Goal: Find specific page/section: Find specific page/section

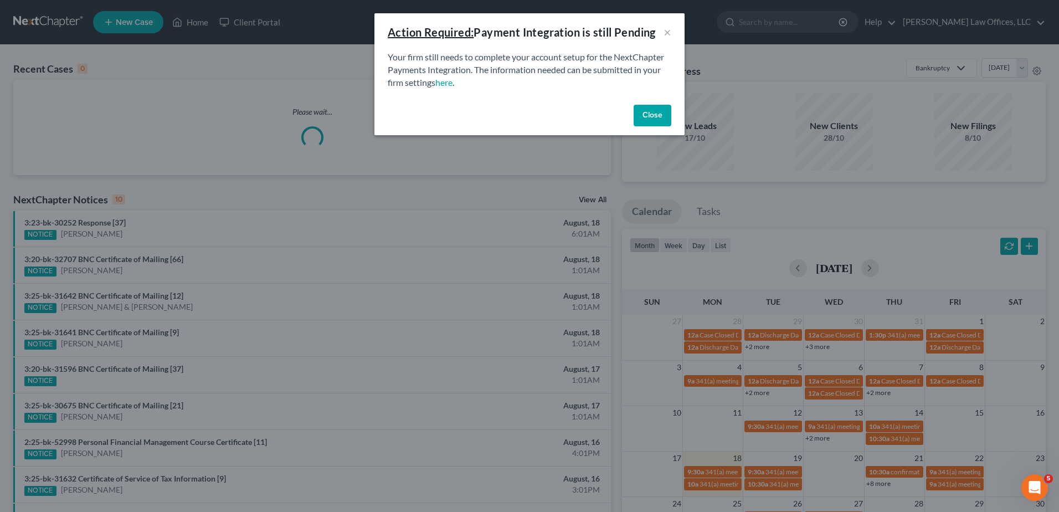
click at [643, 116] on button "Close" at bounding box center [653, 116] width 38 height 22
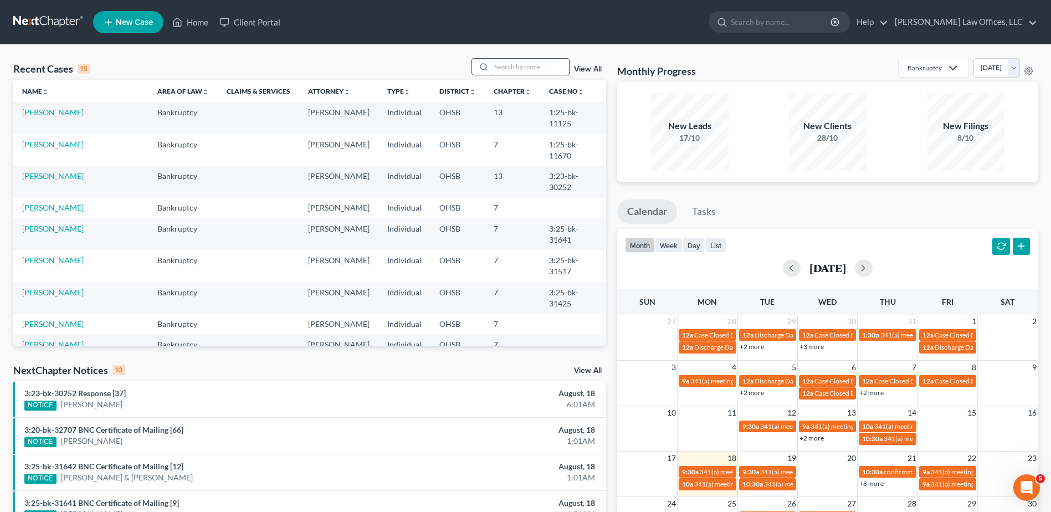
click at [515, 66] on input "search" at bounding box center [530, 67] width 78 height 16
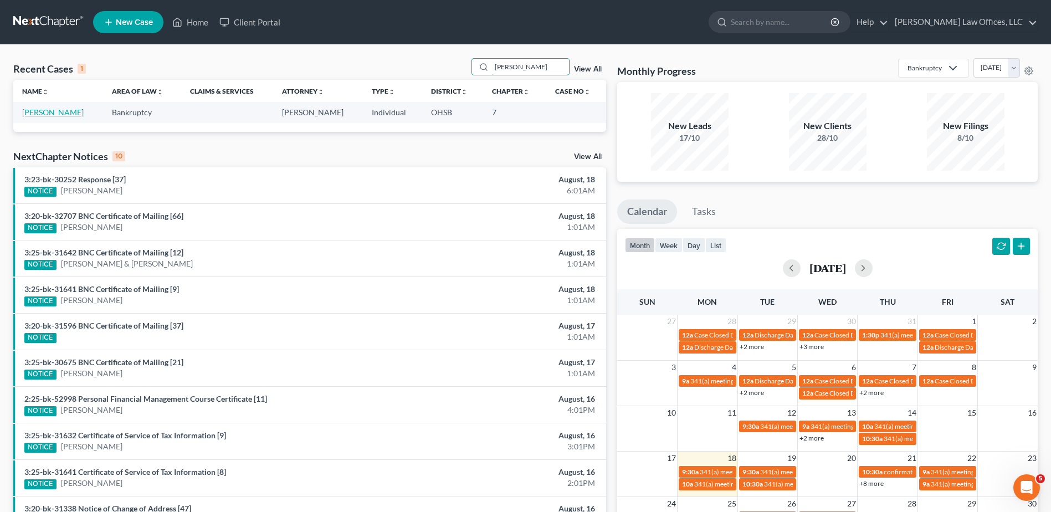
type input "[PERSON_NAME]"
click at [30, 113] on link "[PERSON_NAME]" at bounding box center [53, 111] width 62 height 9
select select "4"
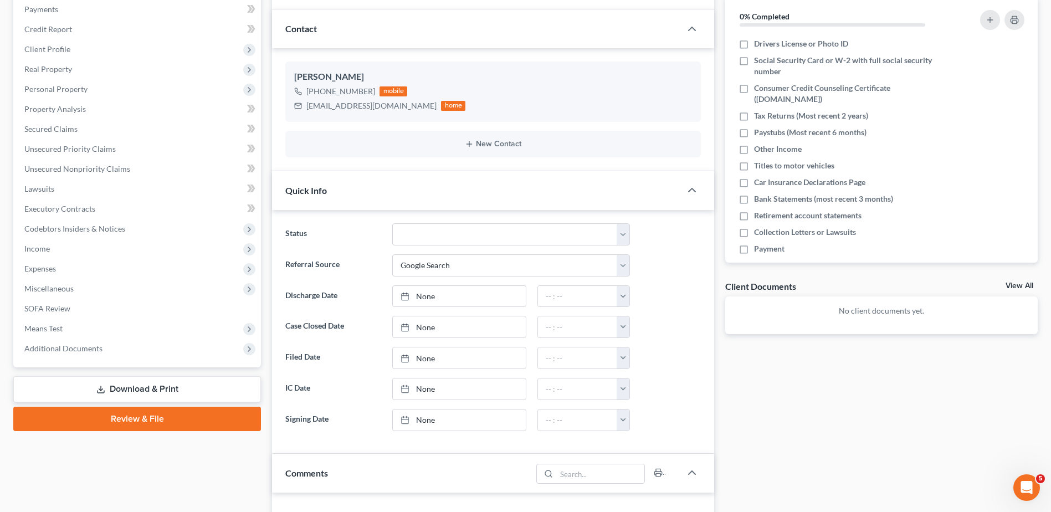
scroll to position [111, 0]
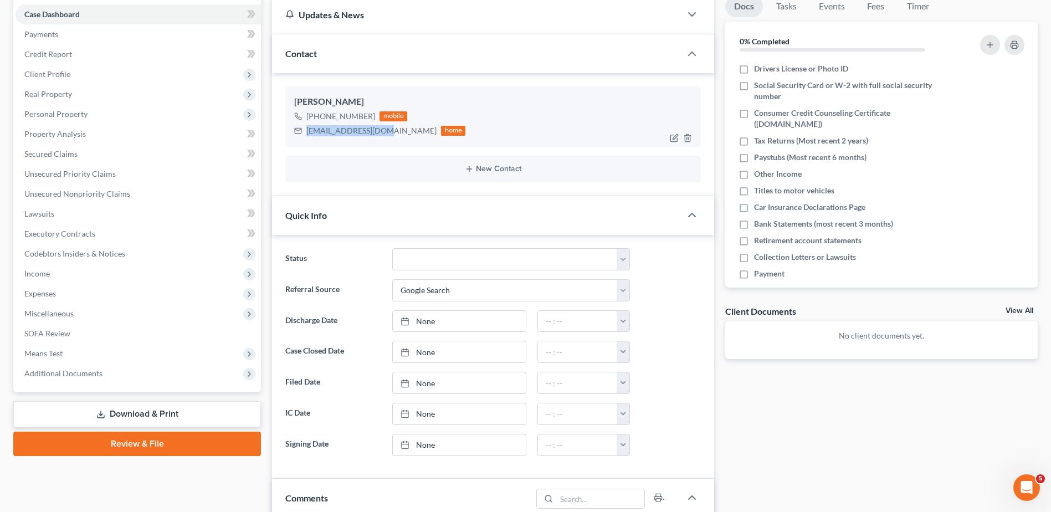
drag, startPoint x: 387, startPoint y: 134, endPoint x: 307, endPoint y: 132, distance: 80.4
click at [307, 132] on div "[EMAIL_ADDRESS][DOMAIN_NAME]" at bounding box center [371, 130] width 130 height 11
copy div "[EMAIL_ADDRESS][DOMAIN_NAME]"
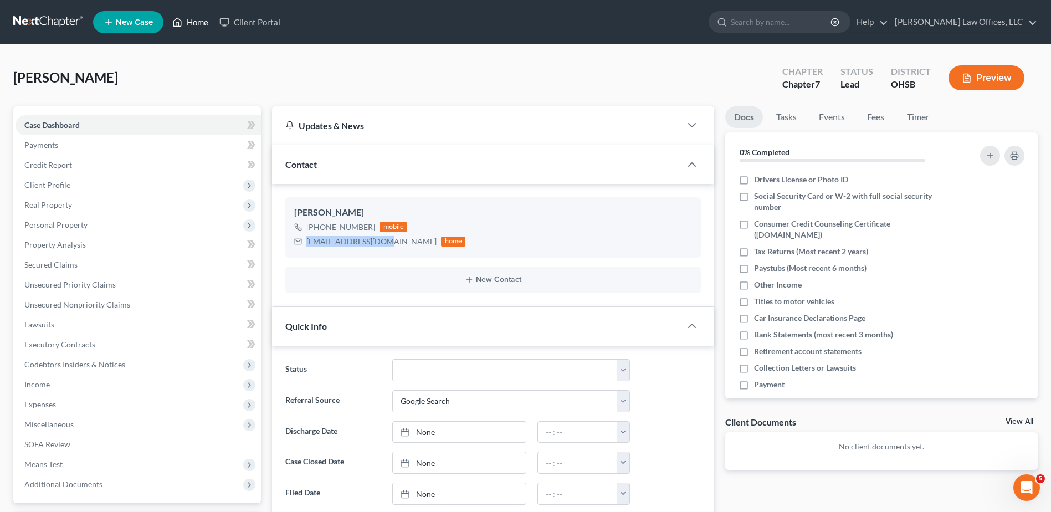
click at [192, 25] on link "Home" at bounding box center [190, 22] width 47 height 20
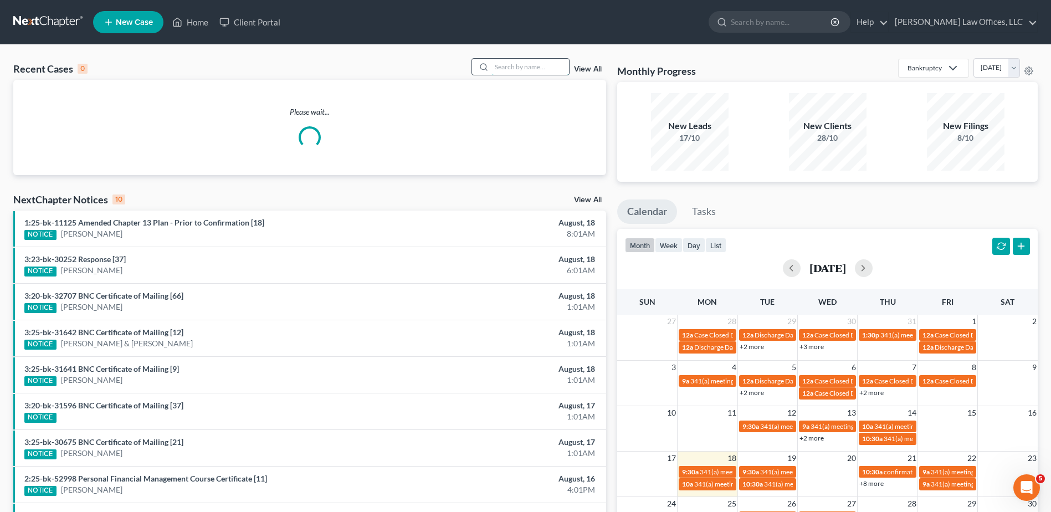
click at [519, 69] on input "search" at bounding box center [530, 67] width 78 height 16
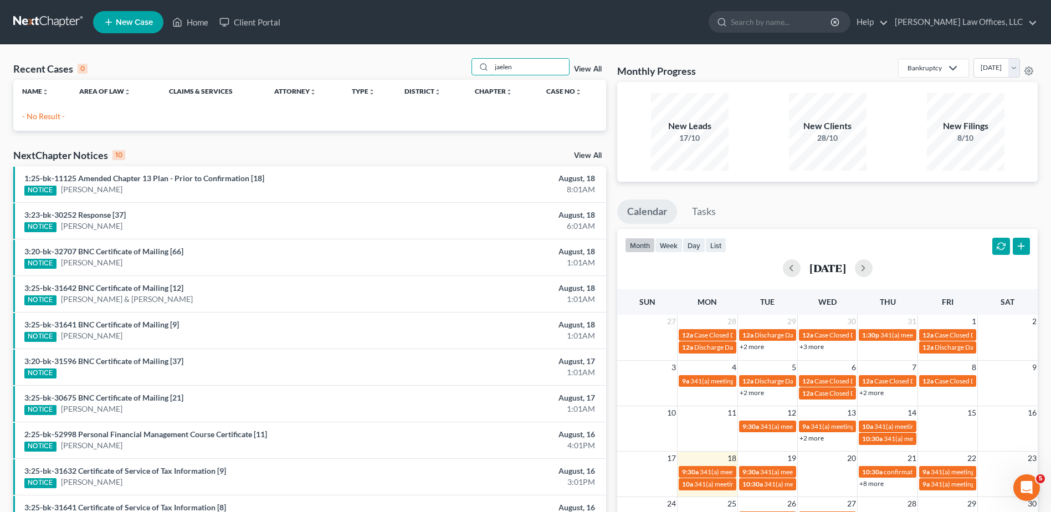
drag, startPoint x: 534, startPoint y: 66, endPoint x: 439, endPoint y: 65, distance: 94.2
click at [439, 65] on div "Recent Cases 0 jaelen View All" at bounding box center [309, 69] width 593 height 22
type input "[PERSON_NAME]"
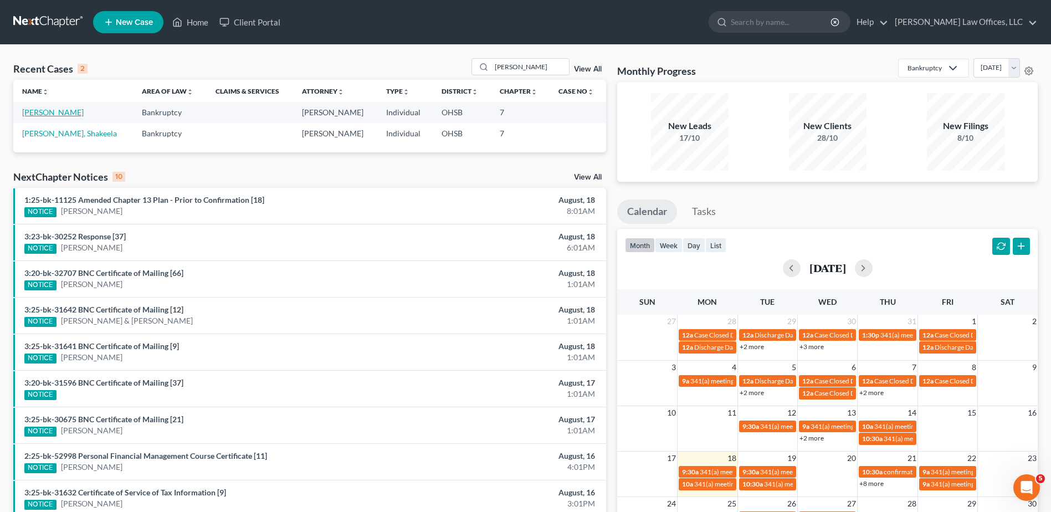
click at [64, 111] on link "[PERSON_NAME]" at bounding box center [53, 111] width 62 height 9
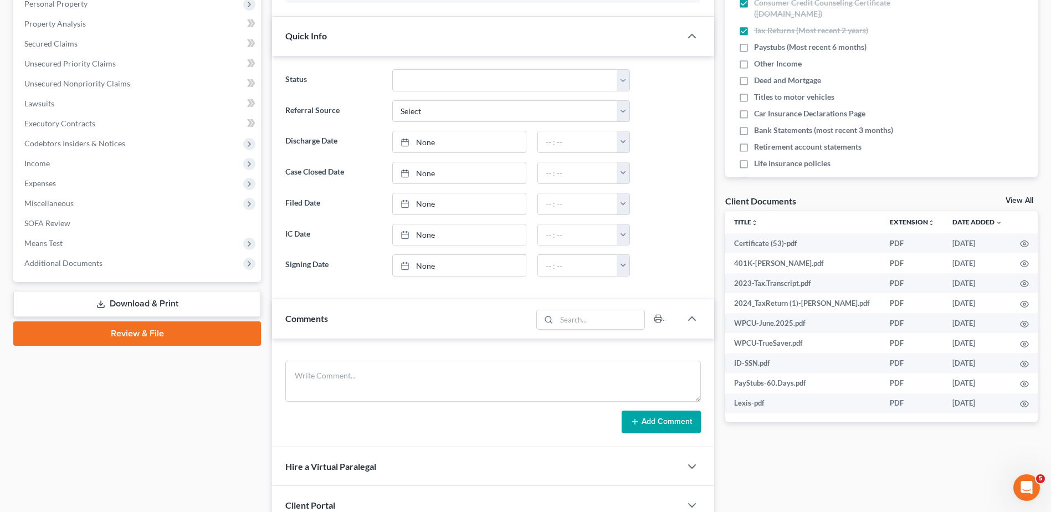
scroll to position [222, 0]
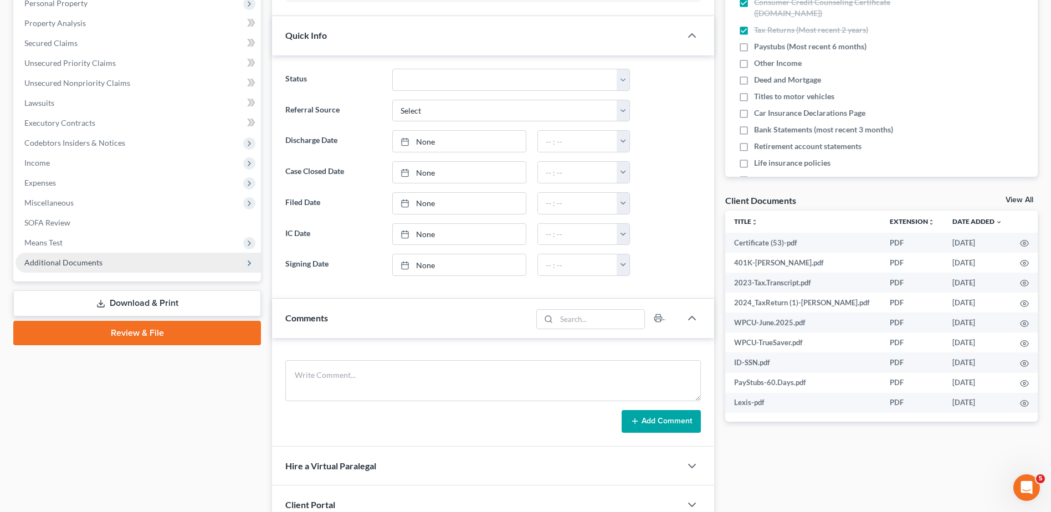
click at [76, 265] on span "Additional Documents" at bounding box center [63, 262] width 78 height 9
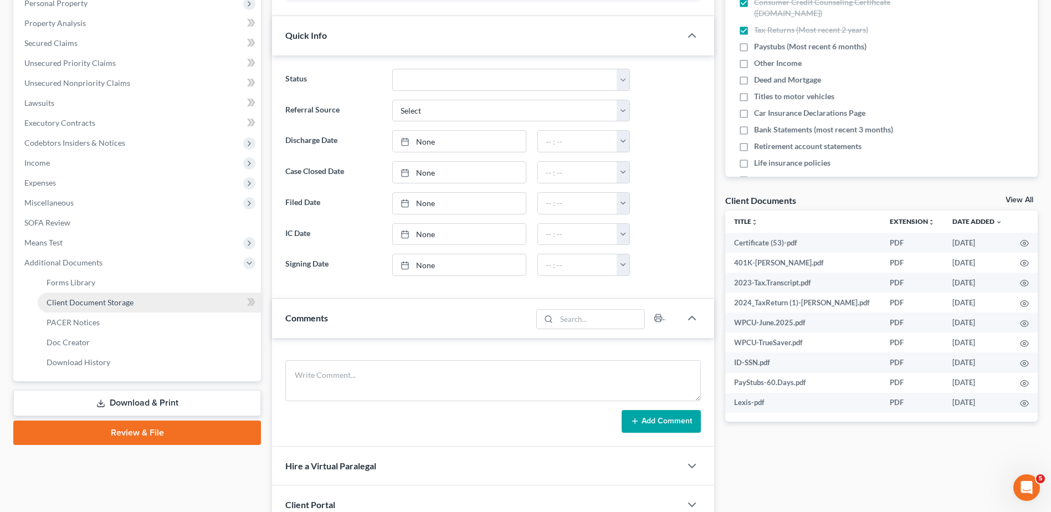
click at [91, 305] on span "Client Document Storage" at bounding box center [90, 302] width 87 height 9
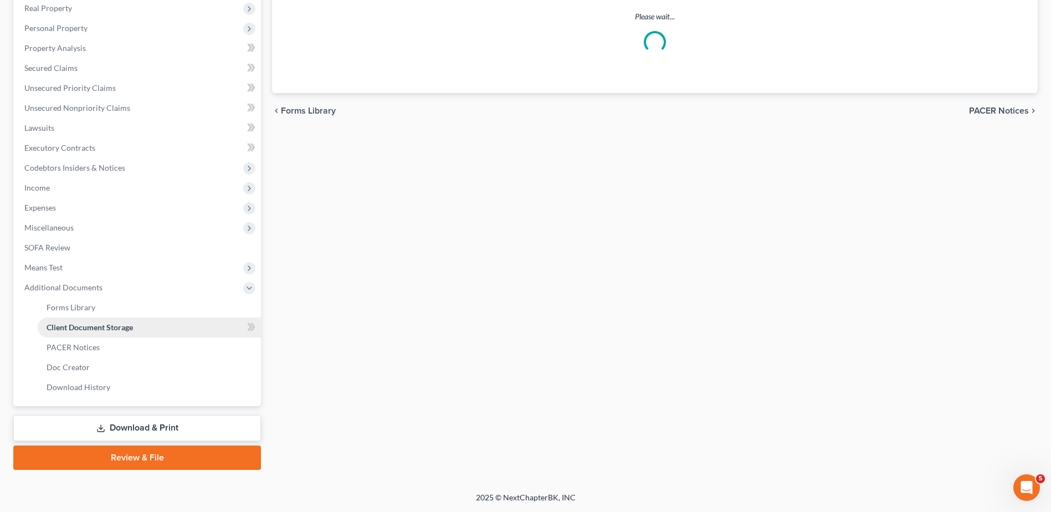
scroll to position [155, 0]
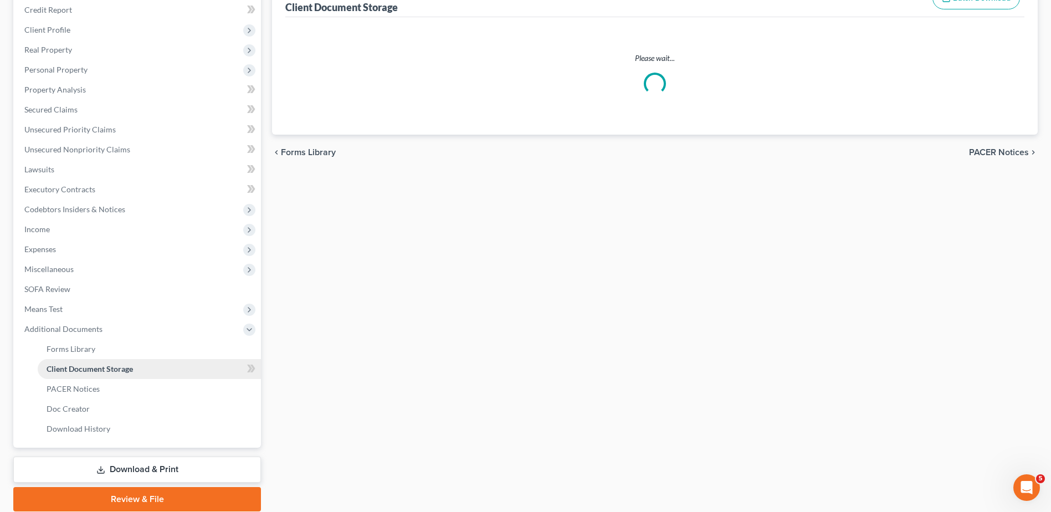
select select "7"
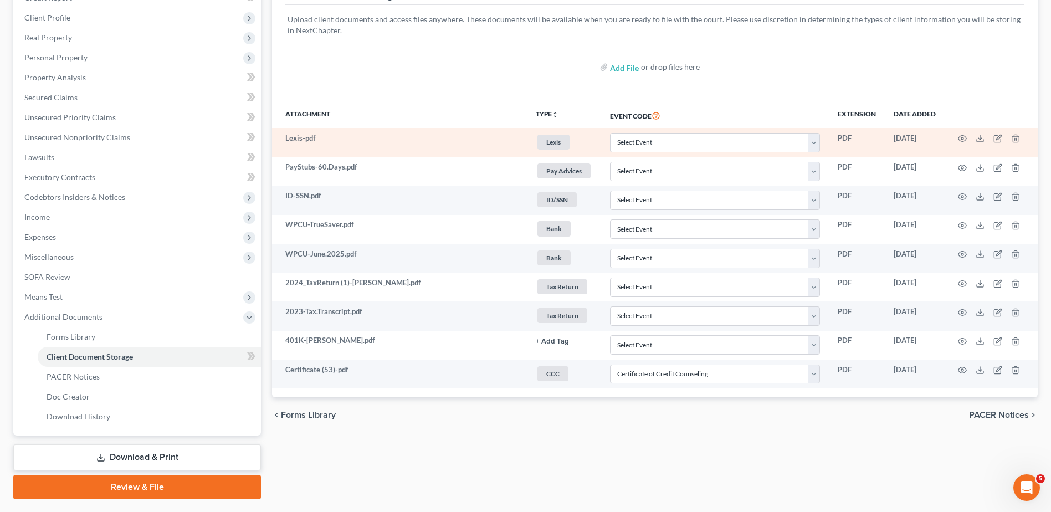
scroll to position [197, 0]
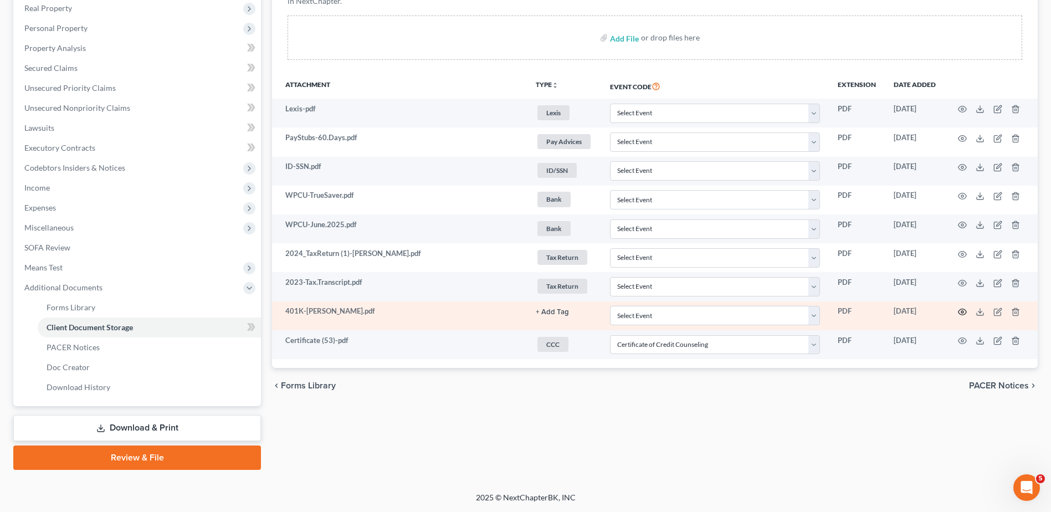
click at [962, 312] on icon "button" at bounding box center [962, 312] width 9 height 9
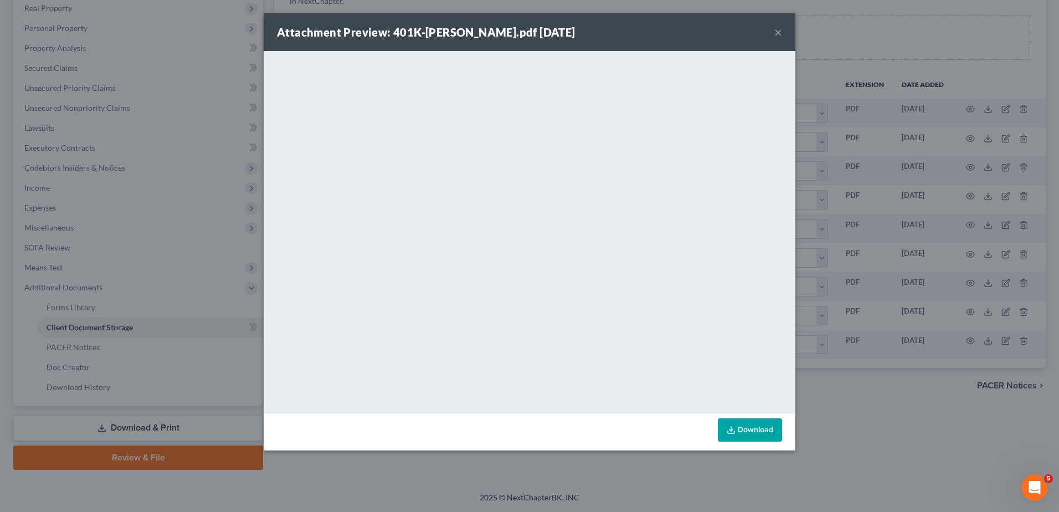
click at [780, 29] on button "×" at bounding box center [779, 31] width 8 height 13
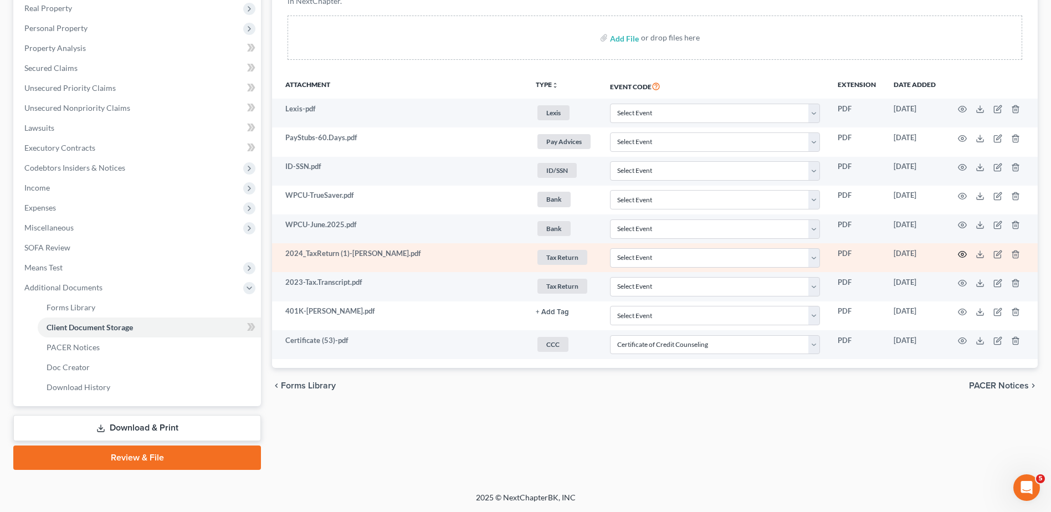
click at [962, 251] on icon "button" at bounding box center [963, 254] width 8 height 6
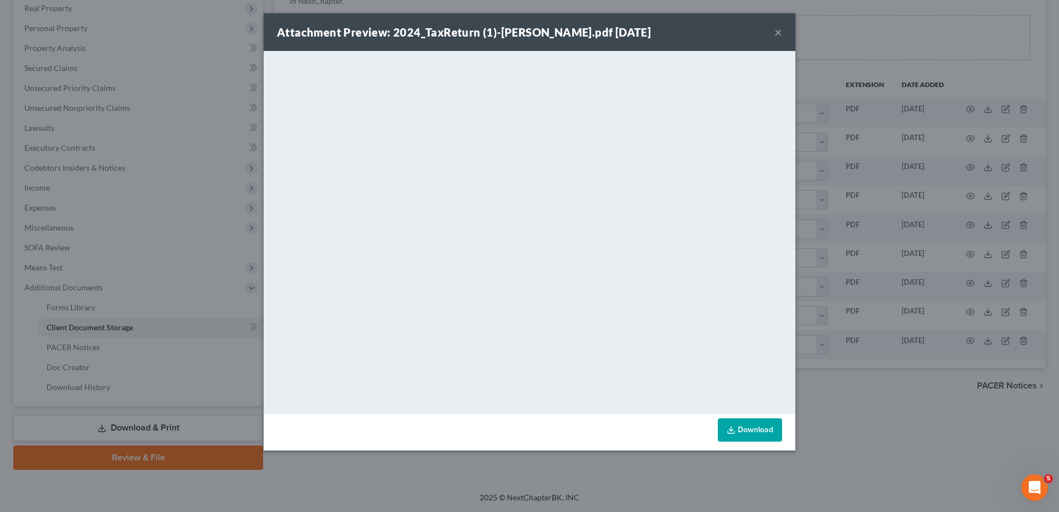
click at [780, 33] on button "×" at bounding box center [779, 31] width 8 height 13
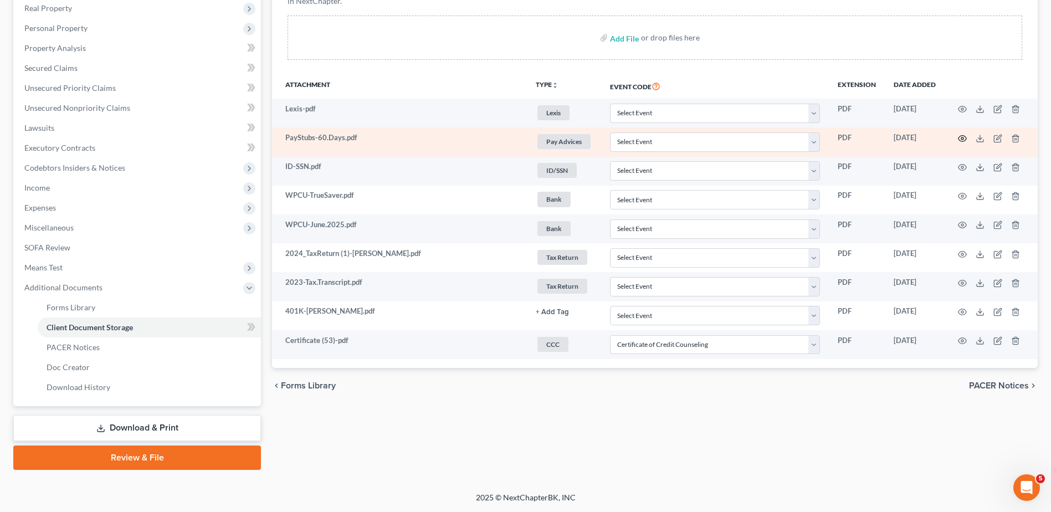
click at [962, 138] on icon "button" at bounding box center [962, 138] width 9 height 9
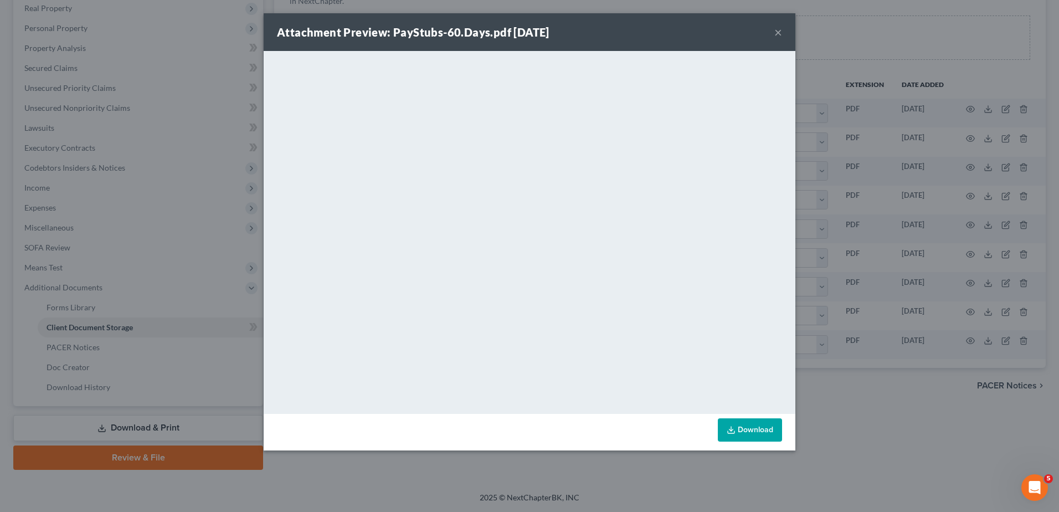
click at [776, 29] on button "×" at bounding box center [779, 31] width 8 height 13
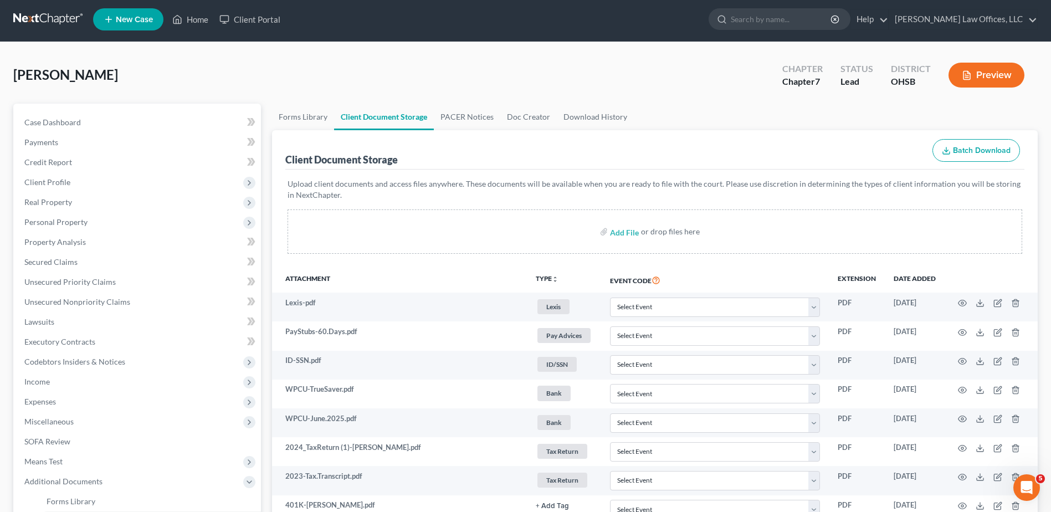
scroll to position [0, 0]
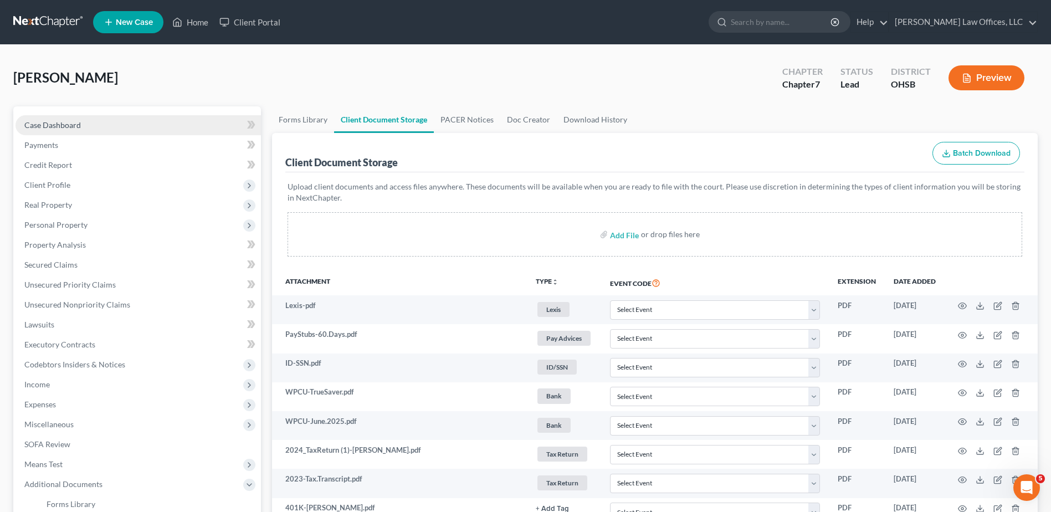
click at [68, 127] on span "Case Dashboard" at bounding box center [52, 124] width 57 height 9
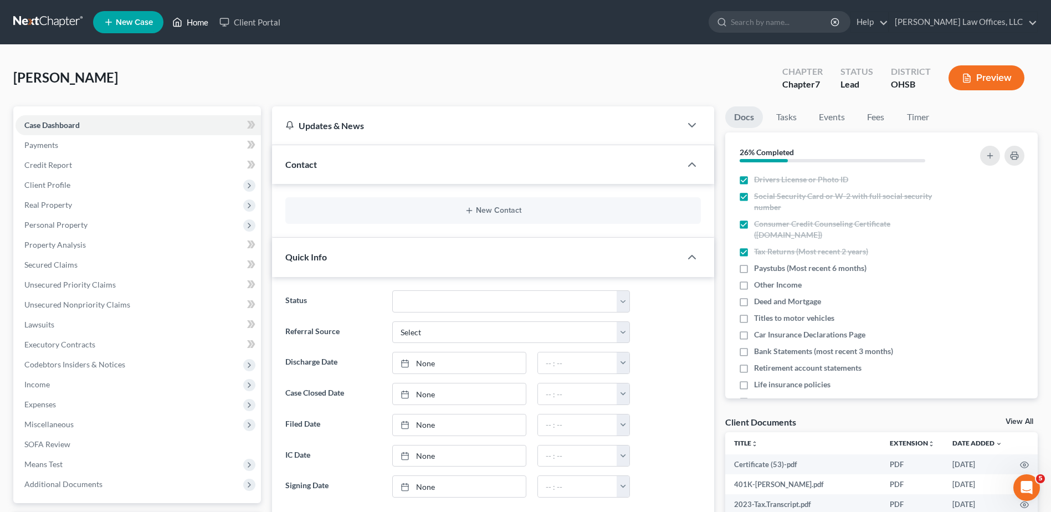
drag, startPoint x: 203, startPoint y: 23, endPoint x: 269, endPoint y: 38, distance: 68.2
click at [203, 23] on link "Home" at bounding box center [190, 22] width 47 height 20
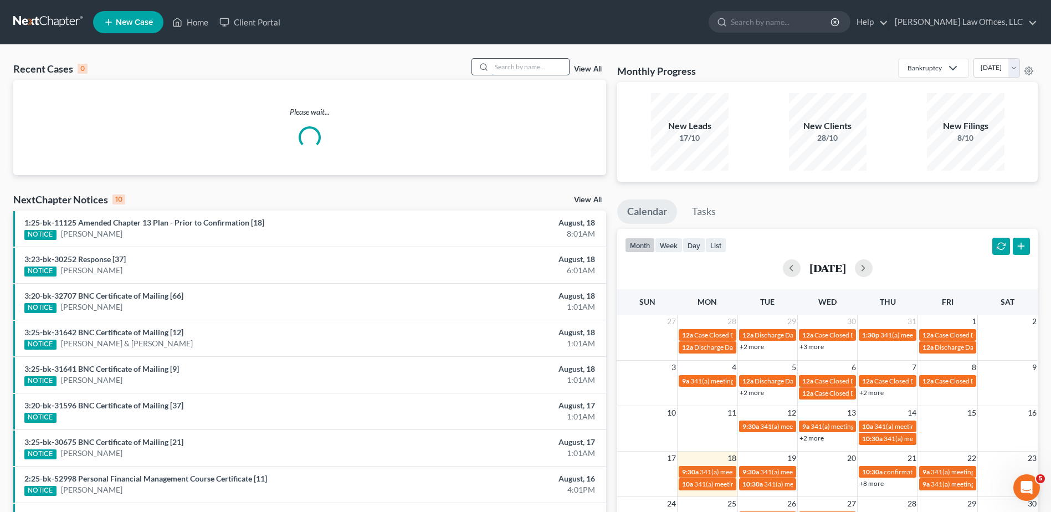
click at [531, 68] on input "search" at bounding box center [530, 67] width 78 height 16
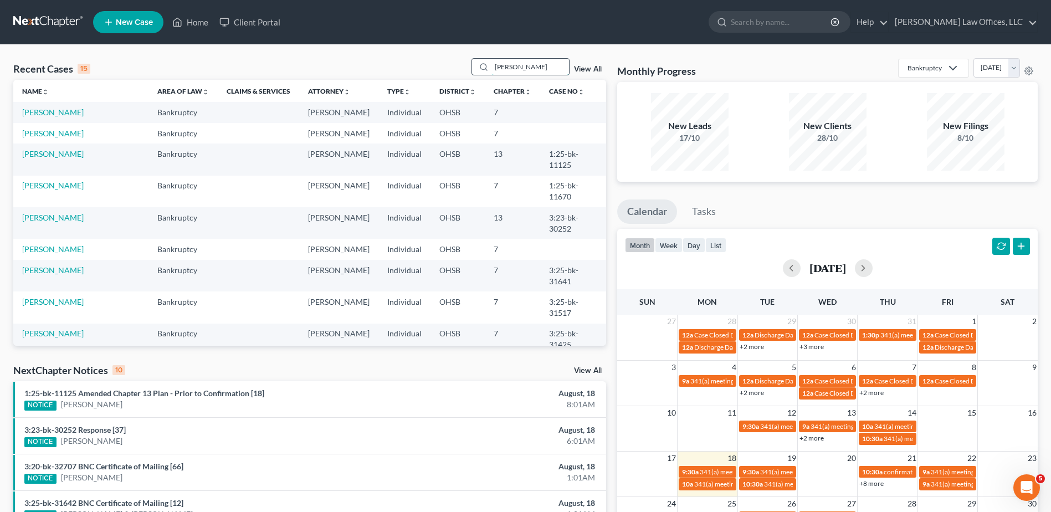
type input "[PERSON_NAME]"
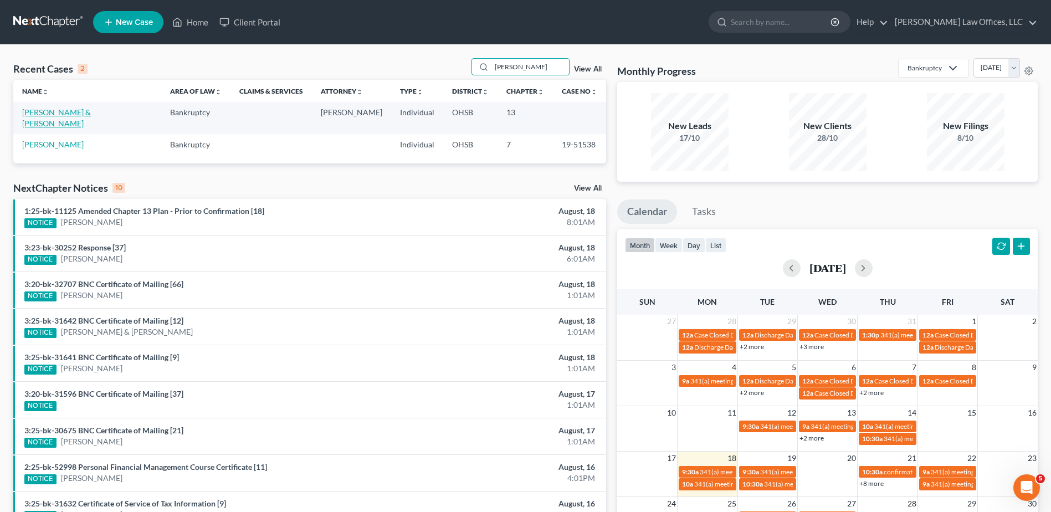
click at [74, 110] on link "[PERSON_NAME] & [PERSON_NAME]" at bounding box center [56, 117] width 69 height 21
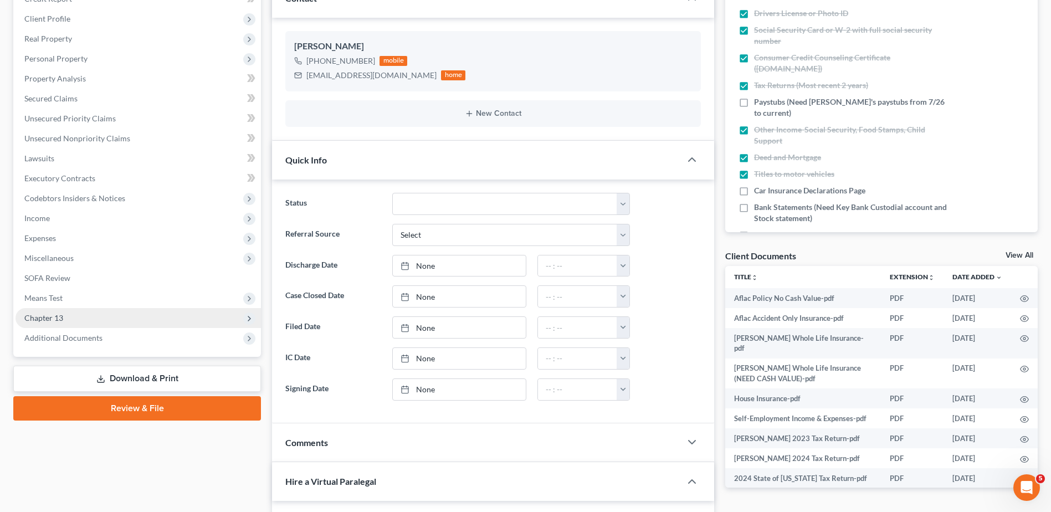
scroll to position [222, 0]
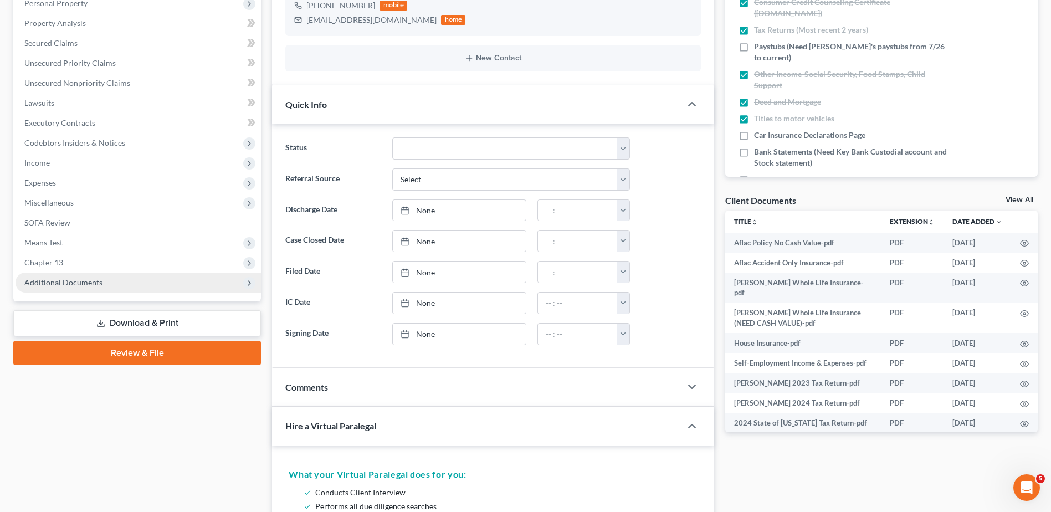
click at [52, 283] on span "Additional Documents" at bounding box center [63, 282] width 78 height 9
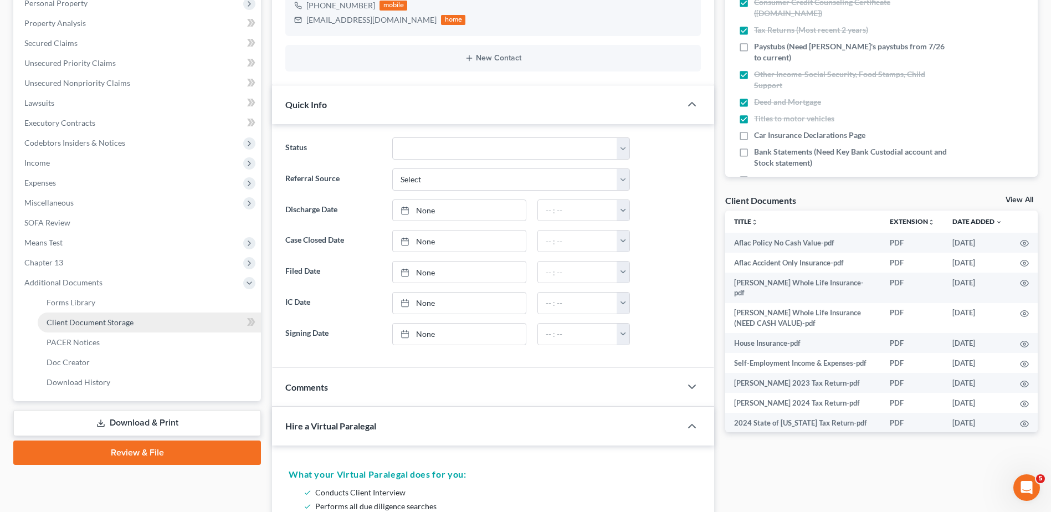
click at [58, 317] on span "Client Document Storage" at bounding box center [90, 321] width 87 height 9
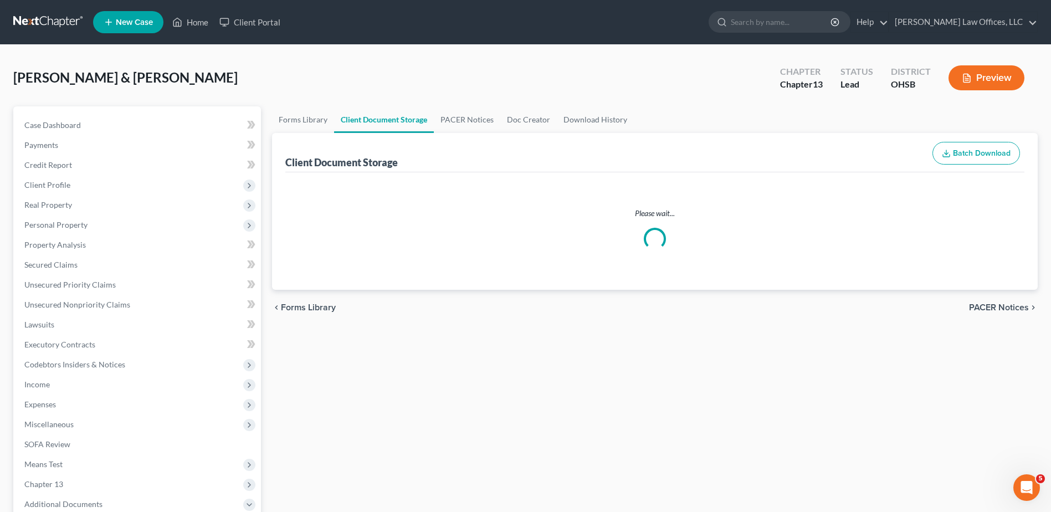
select select "7"
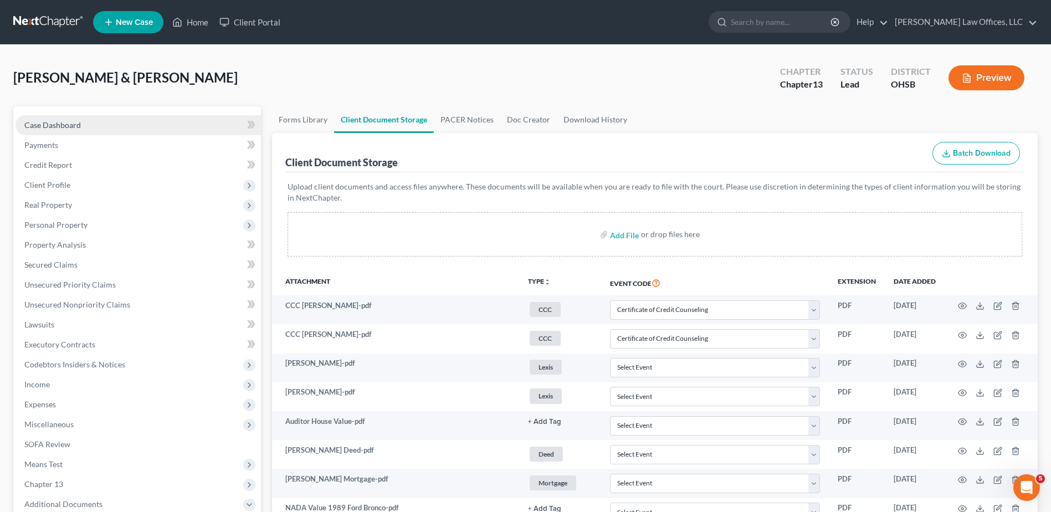
click at [62, 120] on span "Case Dashboard" at bounding box center [52, 124] width 57 height 9
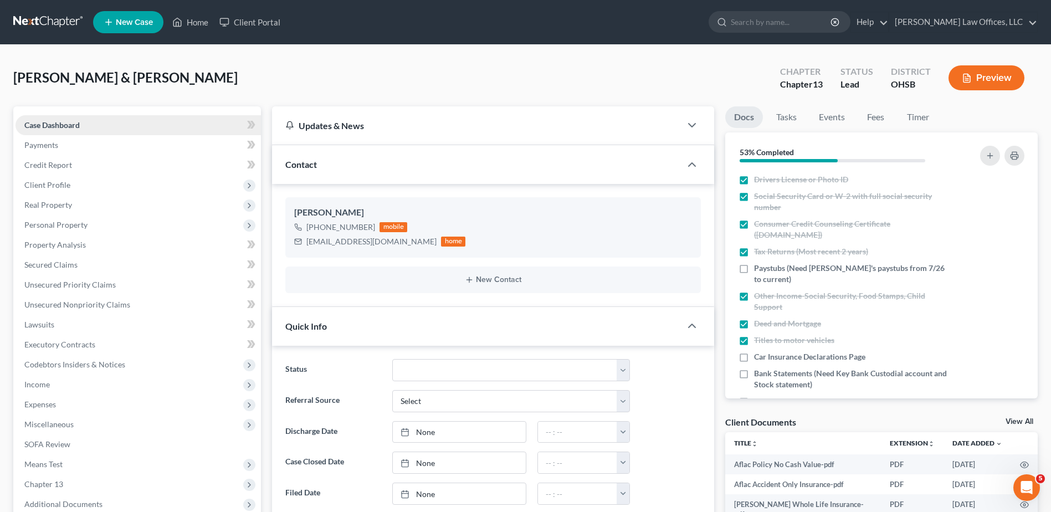
click at [73, 124] on span "Case Dashboard" at bounding box center [51, 124] width 55 height 9
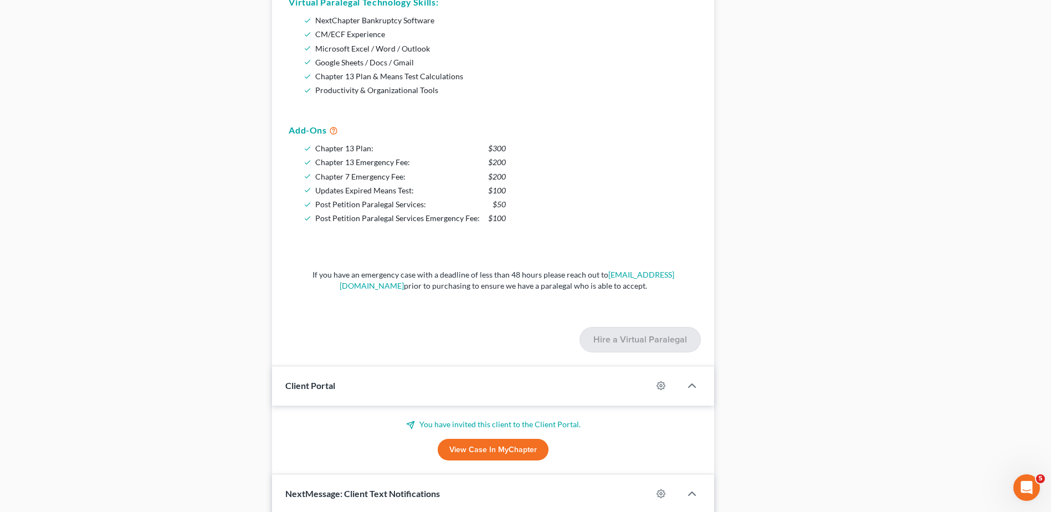
scroll to position [946, 0]
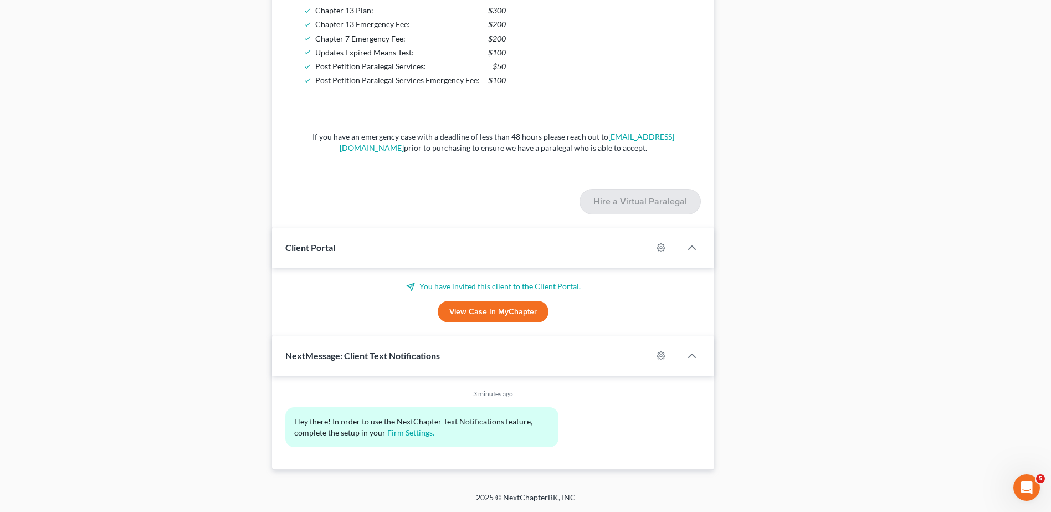
click at [471, 308] on link "View Case in MyChapter" at bounding box center [493, 312] width 111 height 22
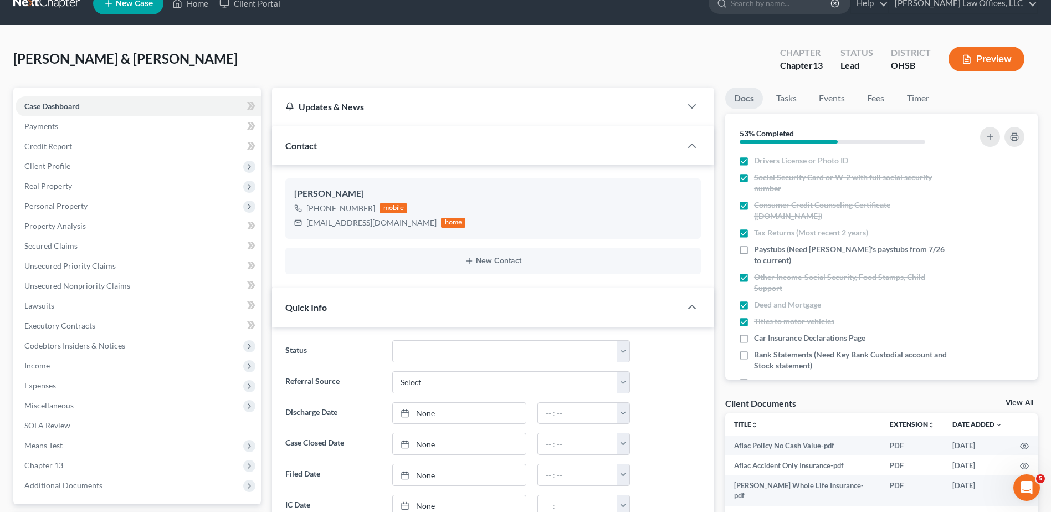
scroll to position [0, 0]
